Goal: Task Accomplishment & Management: Use online tool/utility

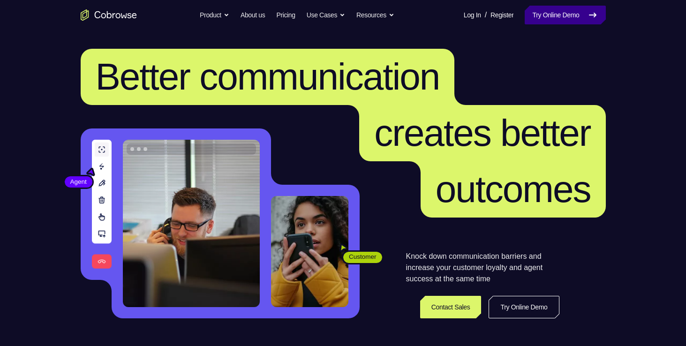
click at [532, 15] on link "Try Online Demo" at bounding box center [565, 15] width 81 height 19
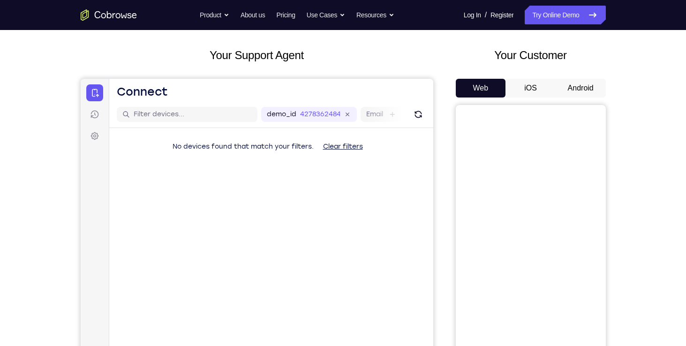
scroll to position [45, 0]
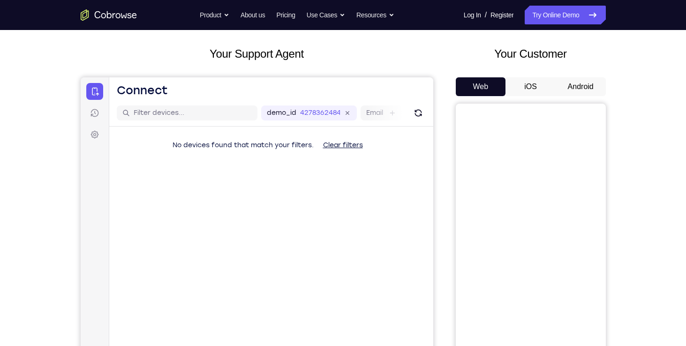
click at [581, 76] on div "Your Customer Web iOS Android" at bounding box center [531, 218] width 150 height 347
click at [580, 78] on button "Android" at bounding box center [581, 86] width 50 height 19
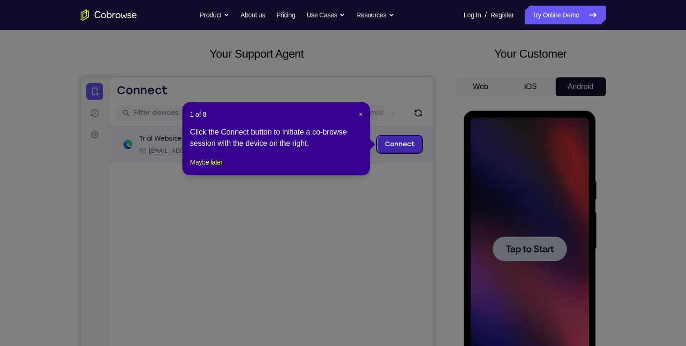
scroll to position [0, 0]
click at [207, 167] on button "Maybe later" at bounding box center [206, 162] width 32 height 11
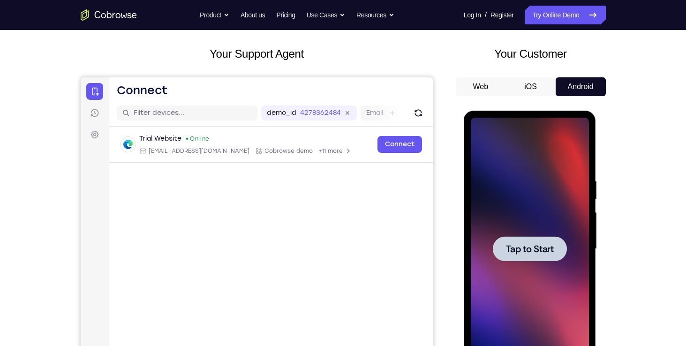
click at [554, 193] on div at bounding box center [530, 249] width 118 height 263
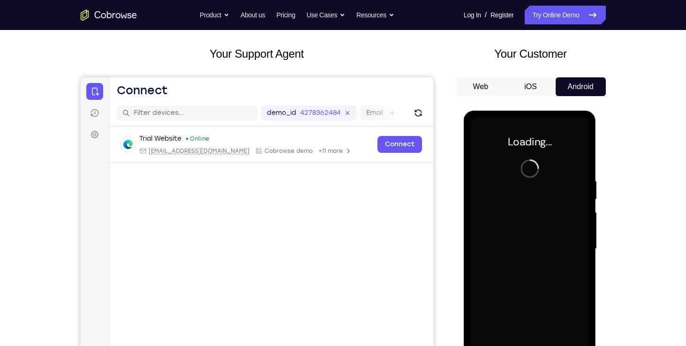
scroll to position [115, 0]
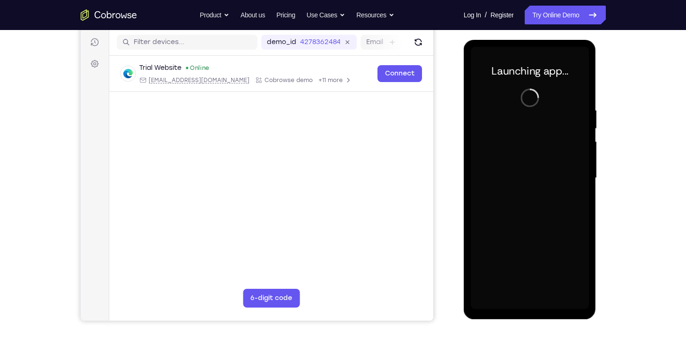
click at [525, 304] on div at bounding box center [530, 178] width 118 height 263
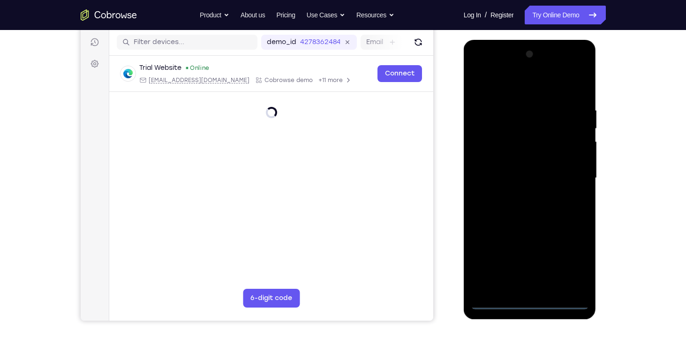
click at [572, 259] on div at bounding box center [530, 178] width 118 height 263
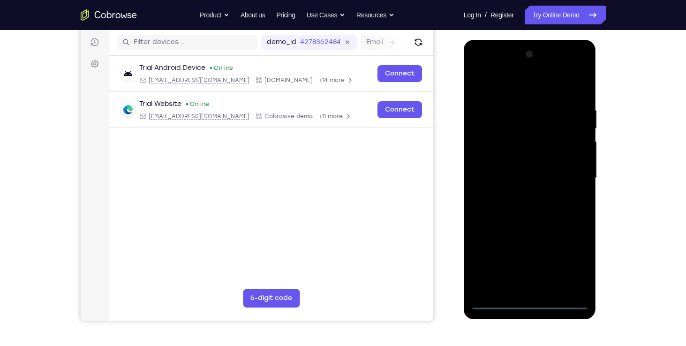
click at [508, 88] on div at bounding box center [530, 178] width 118 height 263
click at [567, 173] on div at bounding box center [530, 178] width 118 height 263
click at [520, 197] on div at bounding box center [530, 178] width 118 height 263
click at [520, 159] on div at bounding box center [530, 178] width 118 height 263
click at [514, 172] on div at bounding box center [530, 178] width 118 height 263
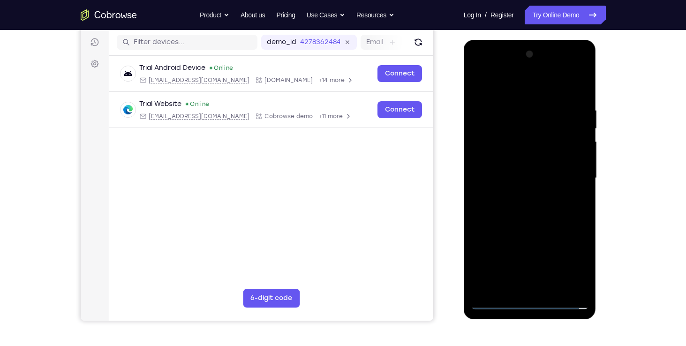
click at [498, 297] on div at bounding box center [530, 178] width 118 height 263
click at [495, 303] on div at bounding box center [530, 178] width 118 height 263
drag, startPoint x: 495, startPoint y: 303, endPoint x: 516, endPoint y: 213, distance: 92.5
click at [516, 213] on div at bounding box center [530, 178] width 118 height 263
click at [545, 102] on div at bounding box center [530, 178] width 118 height 263
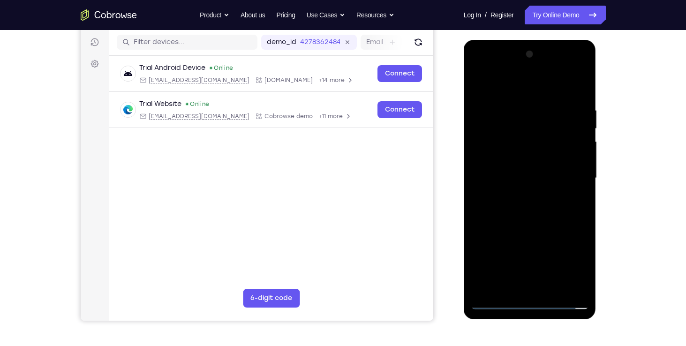
click at [576, 87] on div at bounding box center [530, 178] width 118 height 263
click at [582, 84] on div at bounding box center [530, 178] width 118 height 263
click at [478, 81] on div at bounding box center [530, 178] width 118 height 263
click at [555, 291] on div at bounding box center [530, 178] width 118 height 263
click at [513, 227] on div at bounding box center [530, 178] width 118 height 263
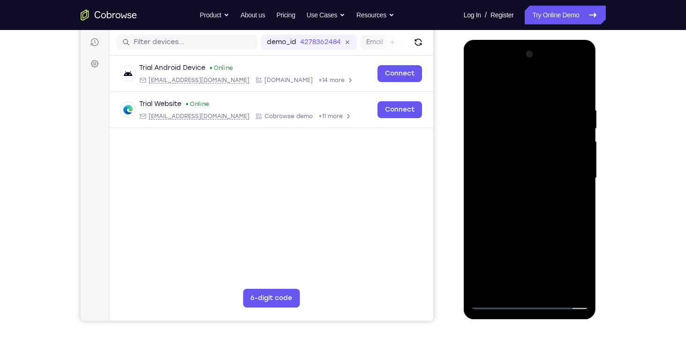
click at [494, 299] on div at bounding box center [530, 178] width 118 height 263
click at [496, 304] on div at bounding box center [530, 178] width 118 height 263
click at [507, 289] on div at bounding box center [530, 178] width 118 height 263
click at [521, 85] on div at bounding box center [530, 178] width 118 height 263
click at [512, 107] on div at bounding box center [530, 178] width 118 height 263
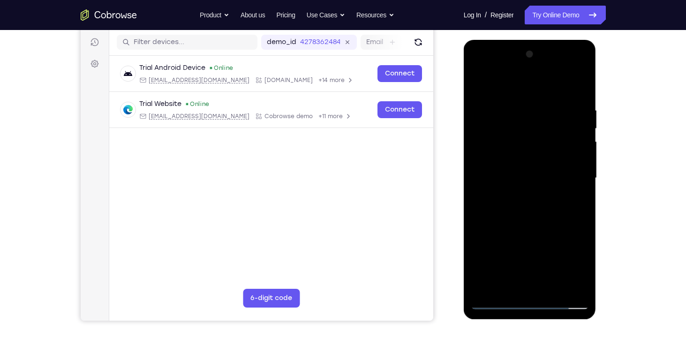
click at [486, 289] on div at bounding box center [530, 178] width 118 height 263
click at [518, 111] on div at bounding box center [530, 178] width 118 height 263
click at [575, 150] on div at bounding box center [530, 178] width 118 height 263
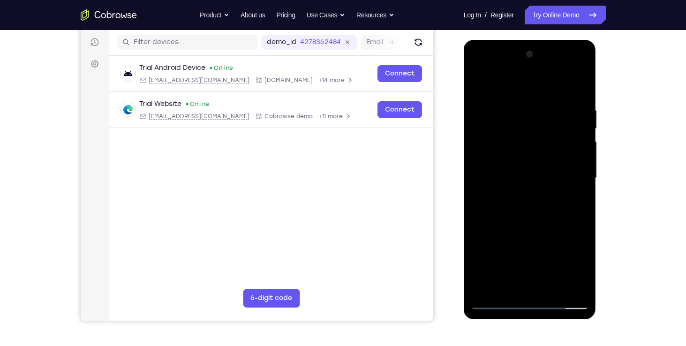
click at [582, 167] on div at bounding box center [530, 178] width 118 height 263
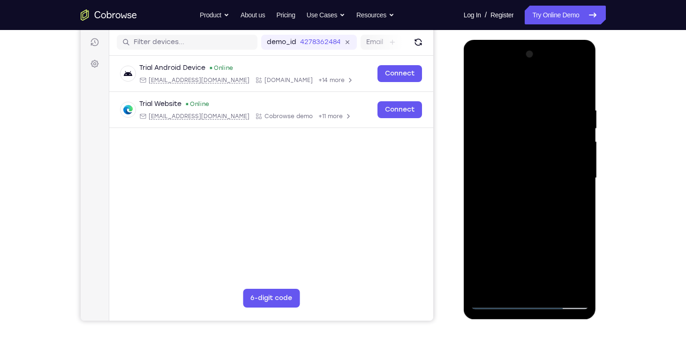
click at [582, 167] on div at bounding box center [530, 178] width 118 height 263
drag, startPoint x: 492, startPoint y: 174, endPoint x: 563, endPoint y: 179, distance: 70.5
click at [563, 179] on div at bounding box center [530, 178] width 118 height 263
click at [567, 286] on div at bounding box center [530, 178] width 118 height 263
click at [576, 89] on div at bounding box center [530, 178] width 118 height 263
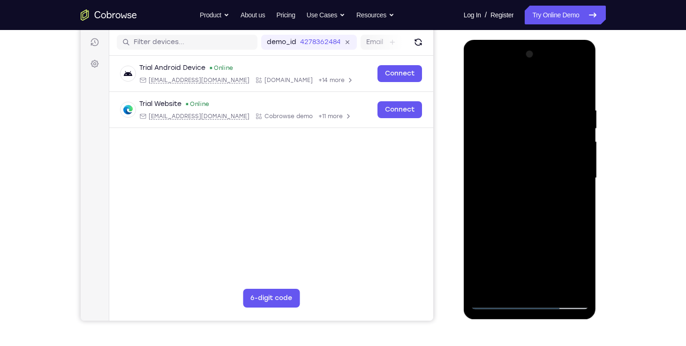
click at [483, 287] on div at bounding box center [530, 178] width 118 height 263
drag, startPoint x: 544, startPoint y: 121, endPoint x: 517, endPoint y: 291, distance: 172.3
click at [517, 291] on div at bounding box center [530, 178] width 118 height 263
drag, startPoint x: 547, startPoint y: 135, endPoint x: 545, endPoint y: 281, distance: 145.9
click at [545, 281] on div at bounding box center [530, 178] width 118 height 263
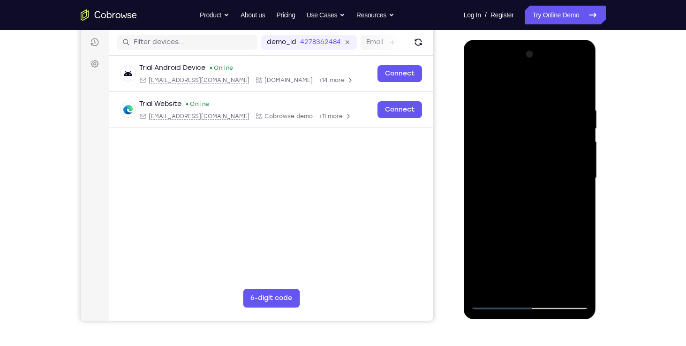
click at [516, 104] on div at bounding box center [530, 178] width 118 height 263
click at [576, 158] on div at bounding box center [530, 178] width 118 height 263
click at [578, 163] on div at bounding box center [530, 178] width 118 height 263
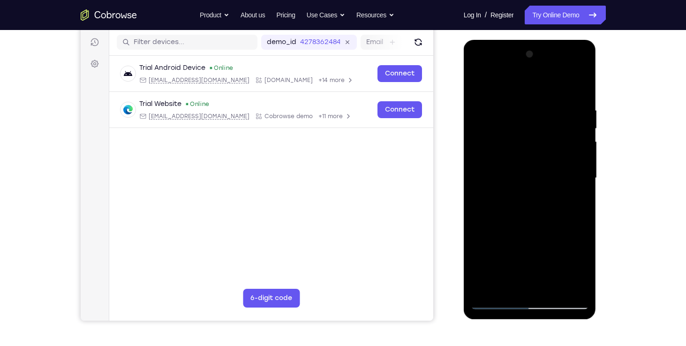
click at [578, 163] on div at bounding box center [530, 178] width 118 height 263
drag, startPoint x: 578, startPoint y: 162, endPoint x: 481, endPoint y: 174, distance: 97.8
click at [481, 174] on div at bounding box center [530, 178] width 118 height 263
click at [575, 177] on div at bounding box center [530, 178] width 118 height 263
click at [587, 149] on div at bounding box center [530, 178] width 118 height 263
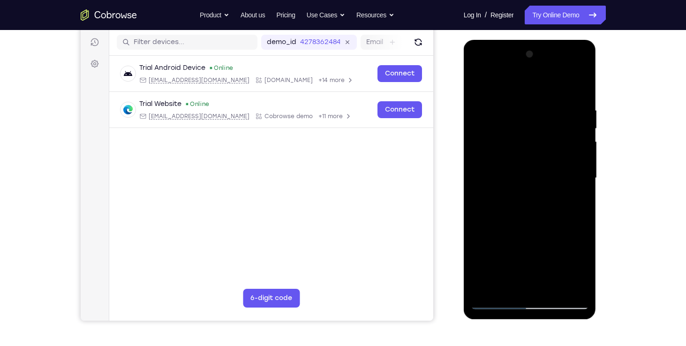
click at [478, 176] on div at bounding box center [530, 178] width 118 height 263
click at [477, 173] on div at bounding box center [530, 178] width 118 height 263
click at [585, 191] on div at bounding box center [530, 178] width 118 height 263
drag, startPoint x: 486, startPoint y: 186, endPoint x: 610, endPoint y: 185, distance: 124.3
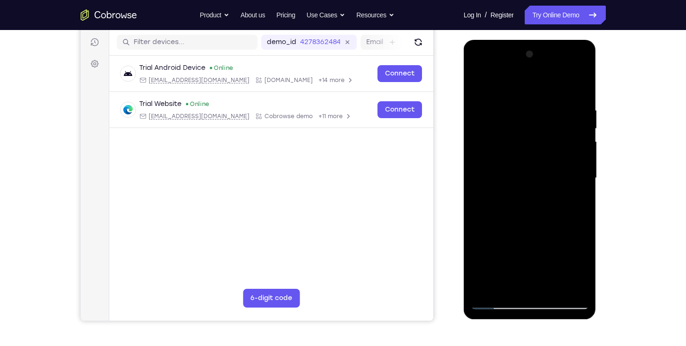
click at [598, 185] on html "Online web based iOS Simulators and Android Emulators. Run iPhone, iPad, Mobile…" at bounding box center [531, 180] width 134 height 281
drag, startPoint x: 503, startPoint y: 172, endPoint x: 623, endPoint y: 188, distance: 120.6
click at [598, 188] on html "Online web based iOS Simulators and Android Emulators. Run iPhone, iPad, Mobile…" at bounding box center [531, 180] width 134 height 281
drag, startPoint x: 494, startPoint y: 174, endPoint x: 608, endPoint y: 188, distance: 114.8
click at [598, 188] on html "Online web based iOS Simulators and Android Emulators. Run iPhone, iPad, Mobile…" at bounding box center [531, 180] width 134 height 281
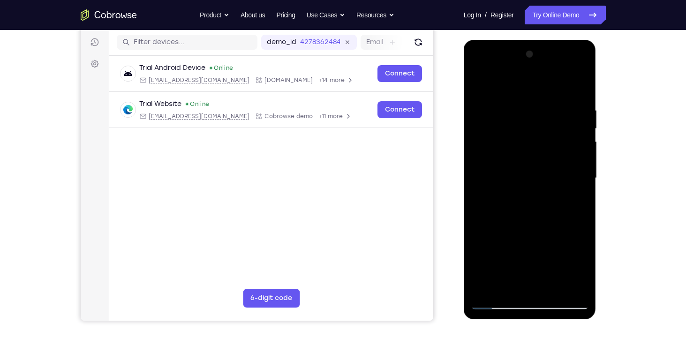
drag, startPoint x: 492, startPoint y: 174, endPoint x: 552, endPoint y: 184, distance: 60.4
click at [552, 184] on div at bounding box center [530, 178] width 118 height 263
click at [478, 172] on div at bounding box center [530, 178] width 118 height 263
